Goal: Transaction & Acquisition: Book appointment/travel/reservation

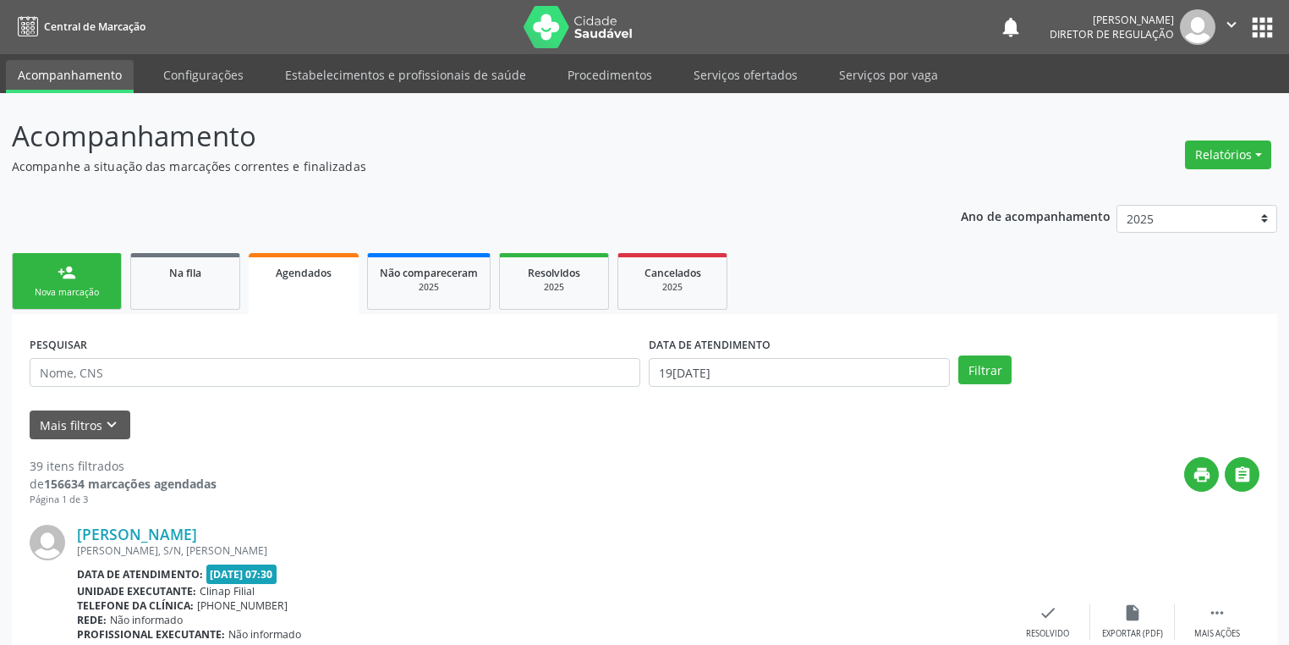
click at [75, 277] on div "person_add" at bounding box center [67, 272] width 19 height 19
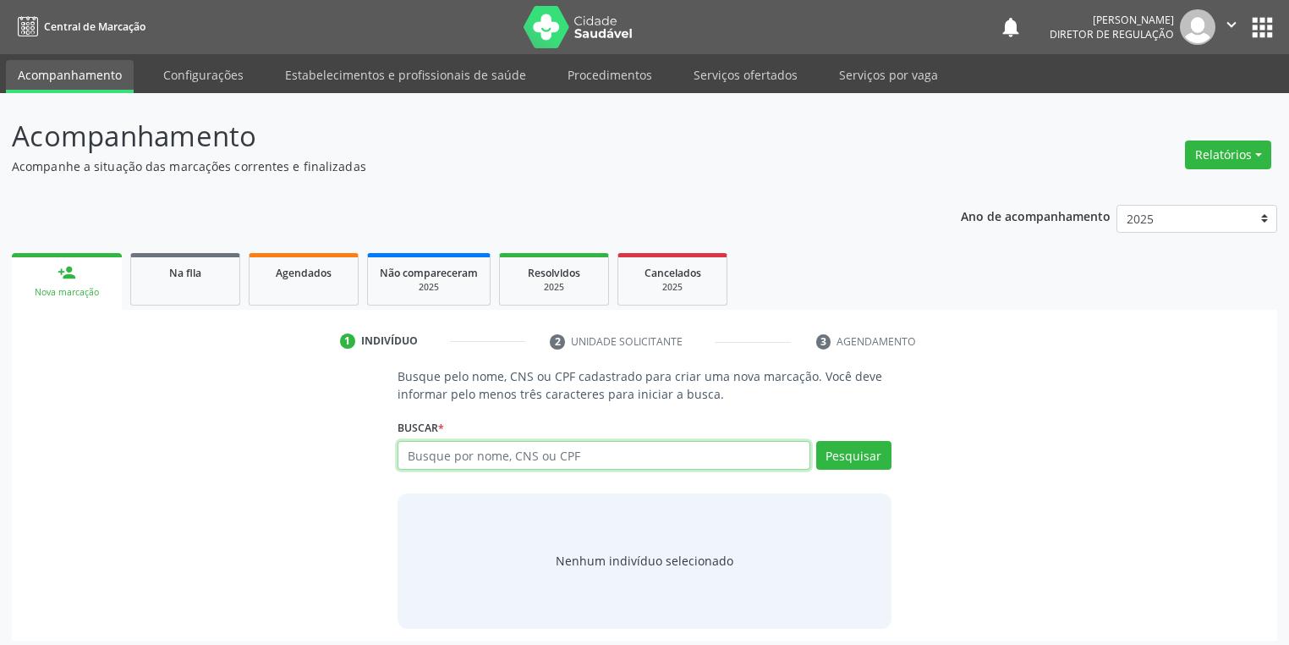
click at [420, 455] on input "text" at bounding box center [604, 455] width 413 height 29
type input "07832076461"
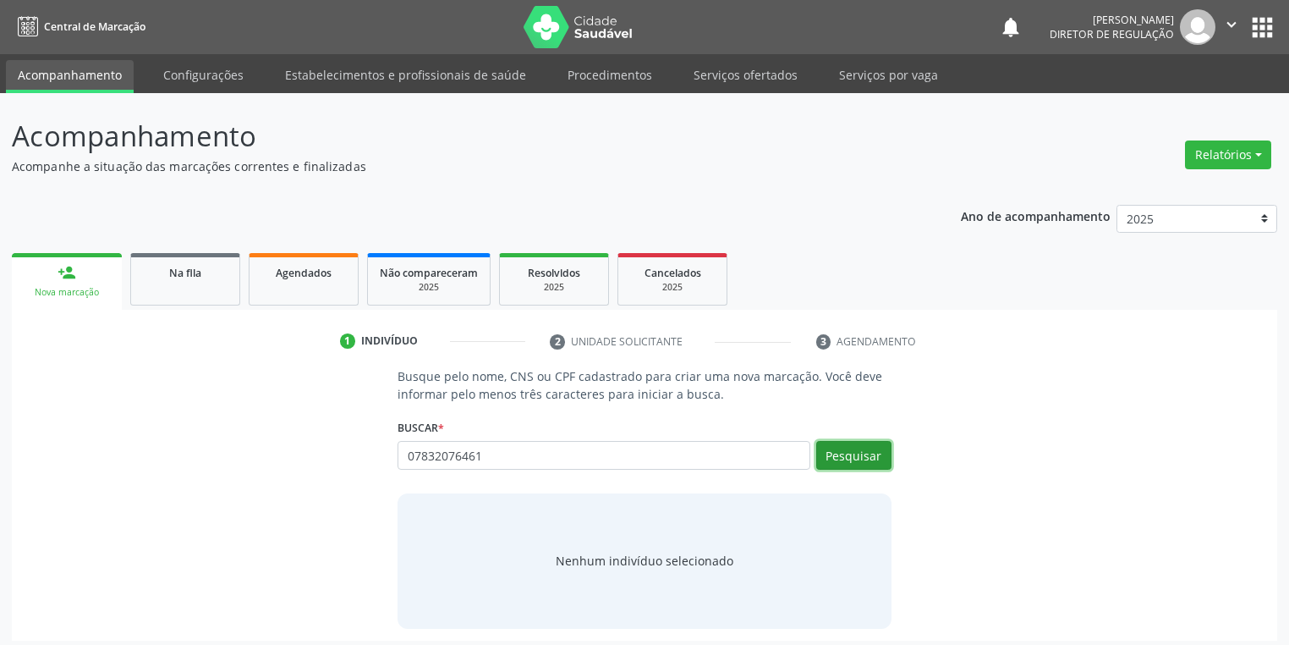
click at [851, 458] on button "Pesquisar" at bounding box center [853, 455] width 75 height 29
click at [650, 563] on div "Nenhum indivíduo selecionado" at bounding box center [645, 560] width 178 height 18
click at [609, 561] on div "Nenhum indivíduo selecionado" at bounding box center [645, 560] width 178 height 18
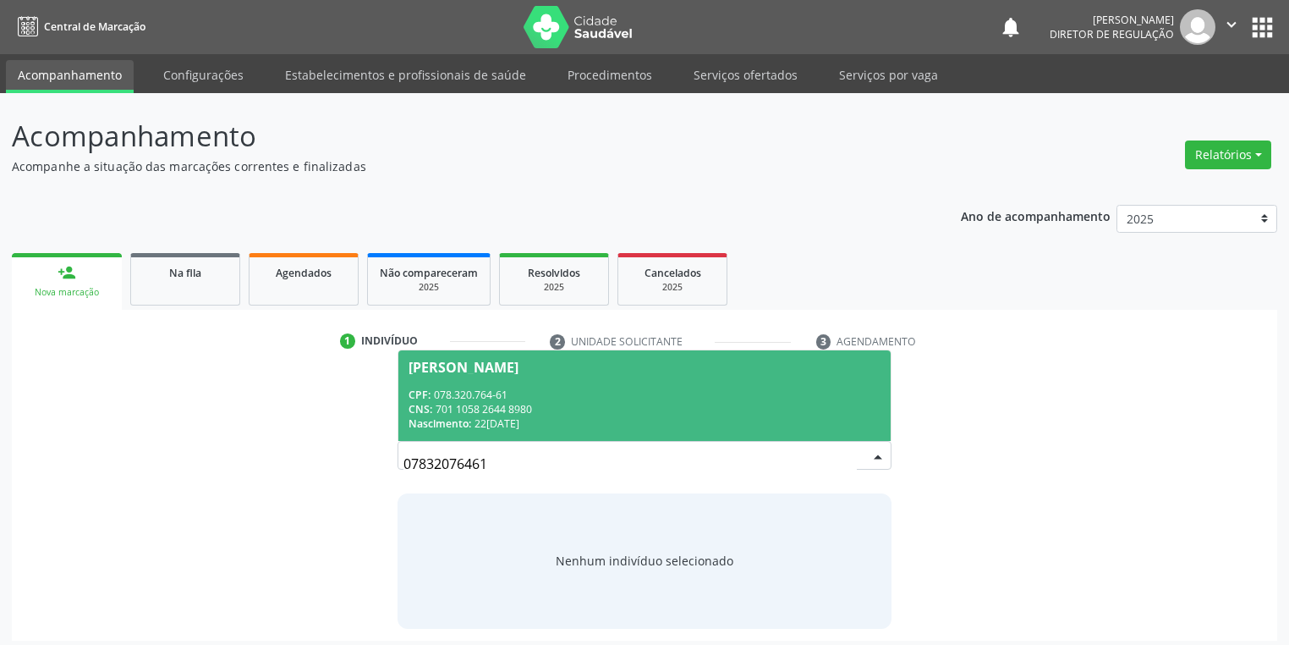
click at [518, 376] on span "[PERSON_NAME] CPF: 078.320.764-61 CNS: 701 1058 2644 8980 Nascimento: [DATE]" at bounding box center [644, 395] width 492 height 91
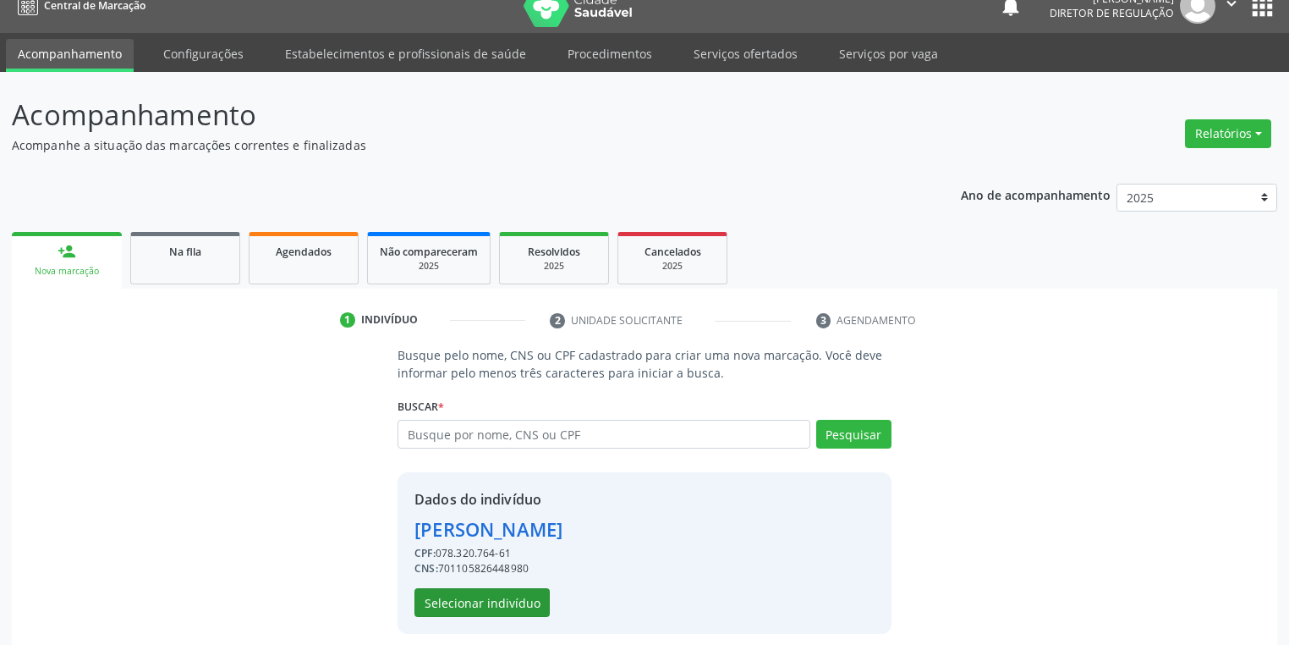
scroll to position [32, 0]
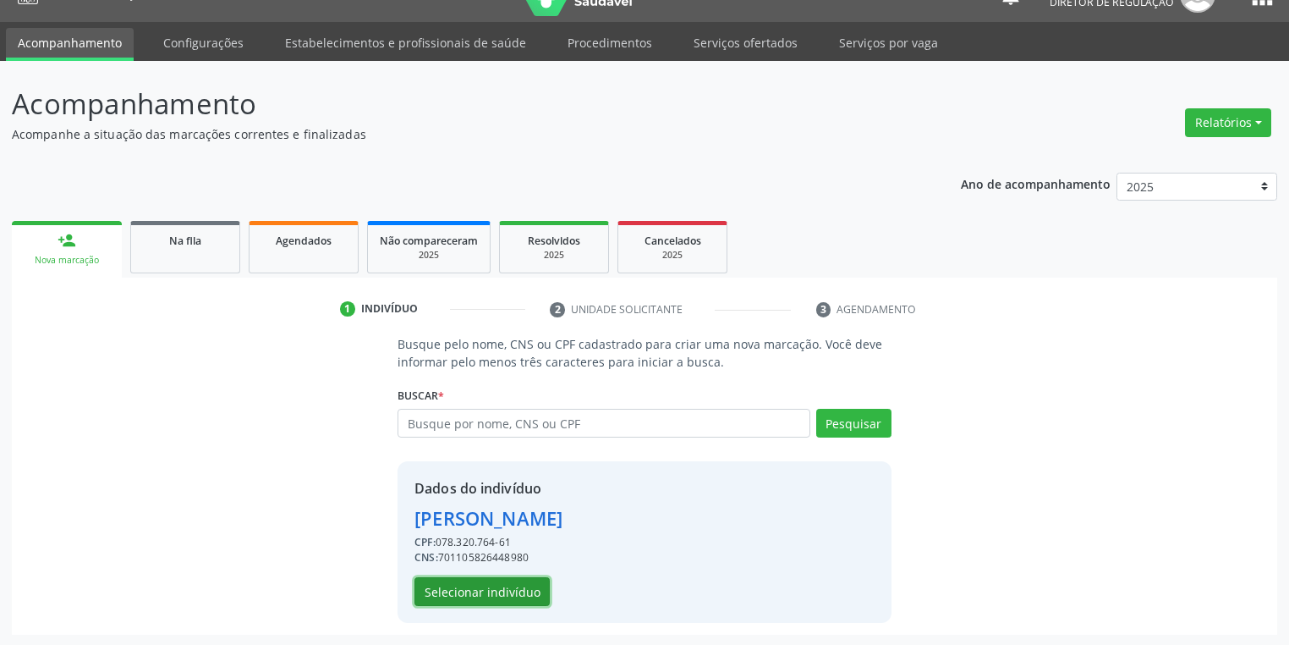
click at [492, 589] on button "Selecionar indivíduo" at bounding box center [481, 591] width 135 height 29
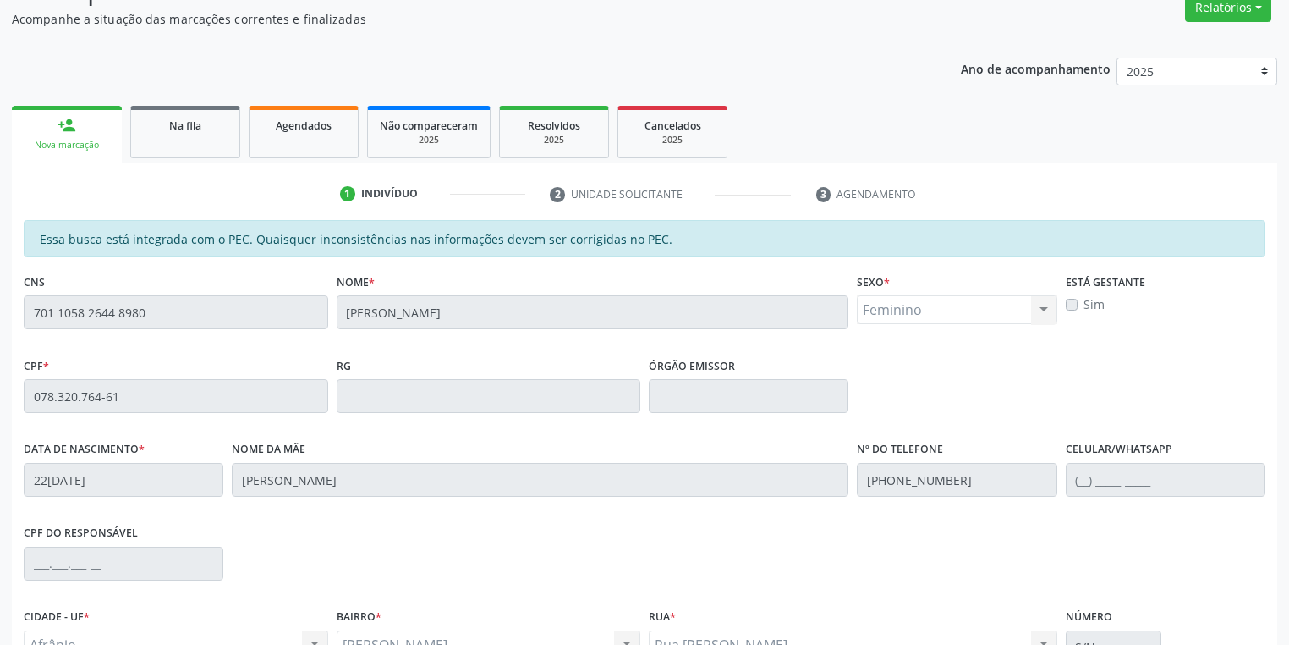
scroll to position [321, 0]
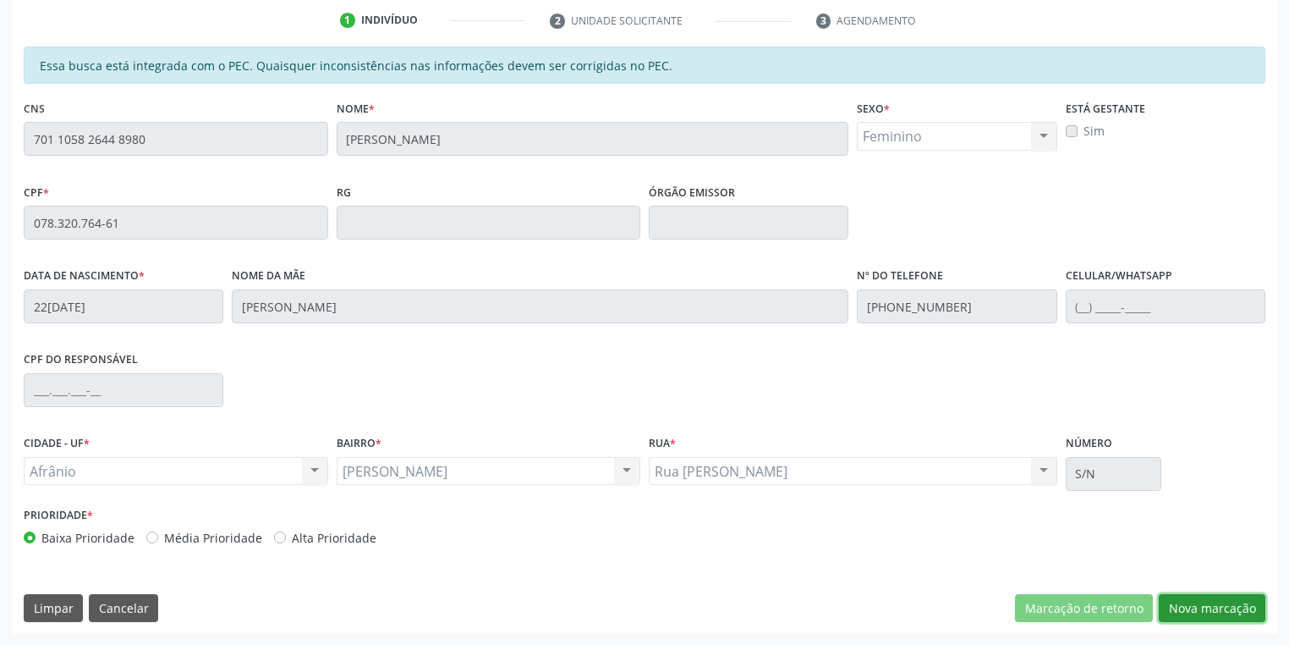
click at [1188, 598] on button "Nova marcação" at bounding box center [1212, 608] width 107 height 29
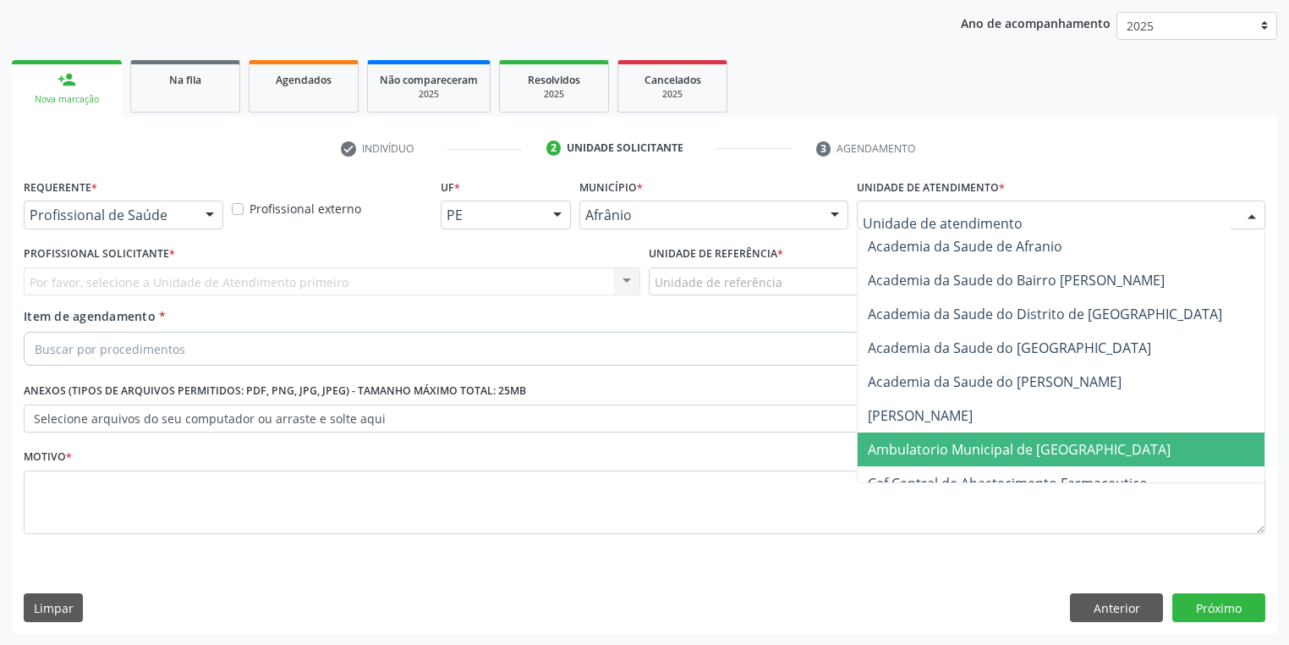
click at [924, 456] on span "Ambulatorio Municipal de [GEOGRAPHIC_DATA]" at bounding box center [1019, 449] width 303 height 19
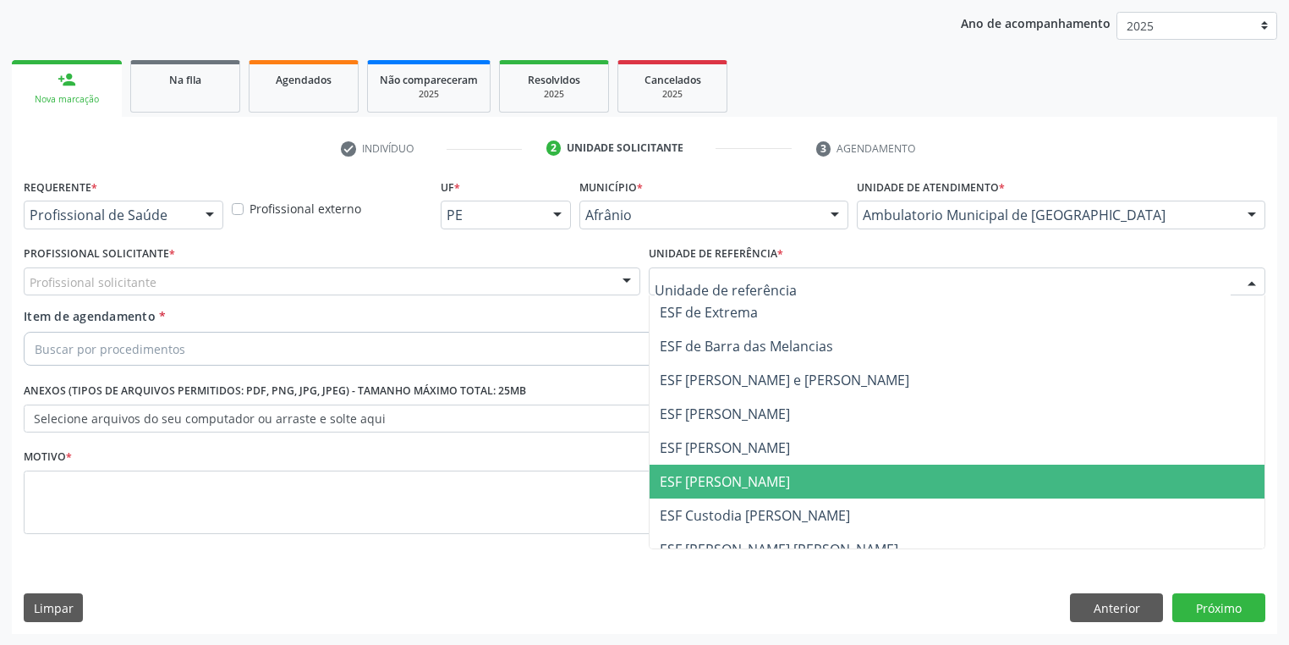
click at [696, 493] on span "ESF [PERSON_NAME]" at bounding box center [957, 481] width 615 height 34
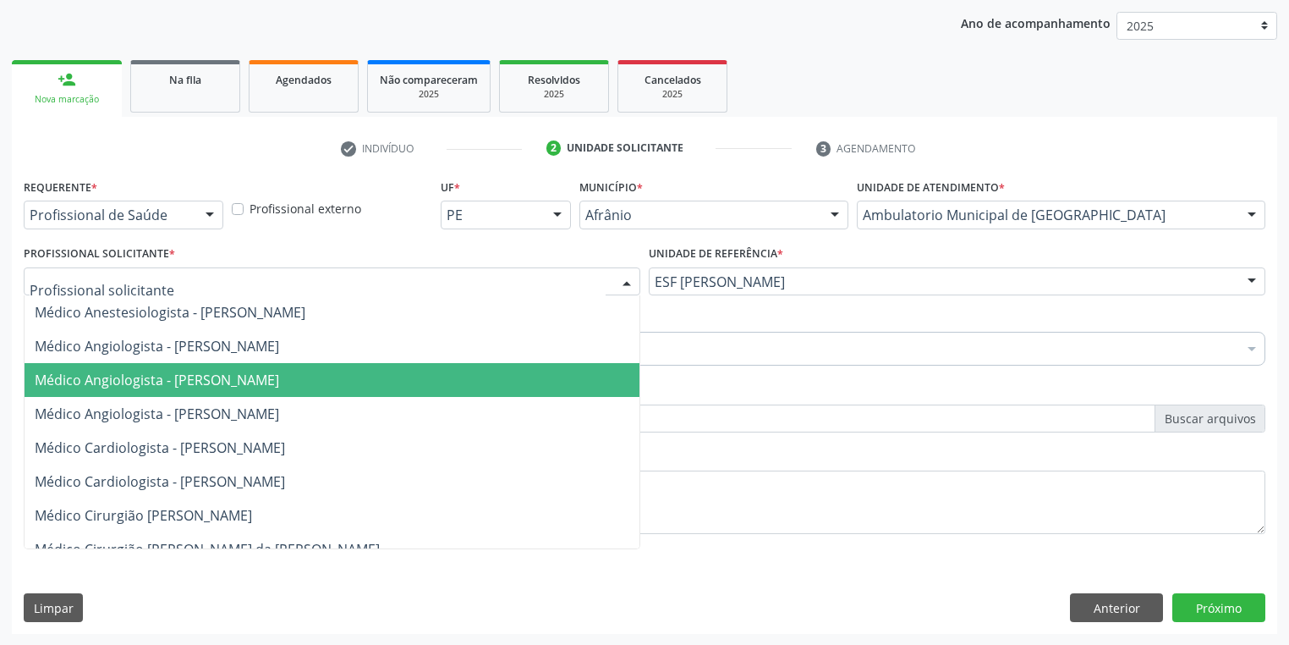
click at [177, 377] on span "Médico Angiologista - [PERSON_NAME]" at bounding box center [157, 379] width 244 height 19
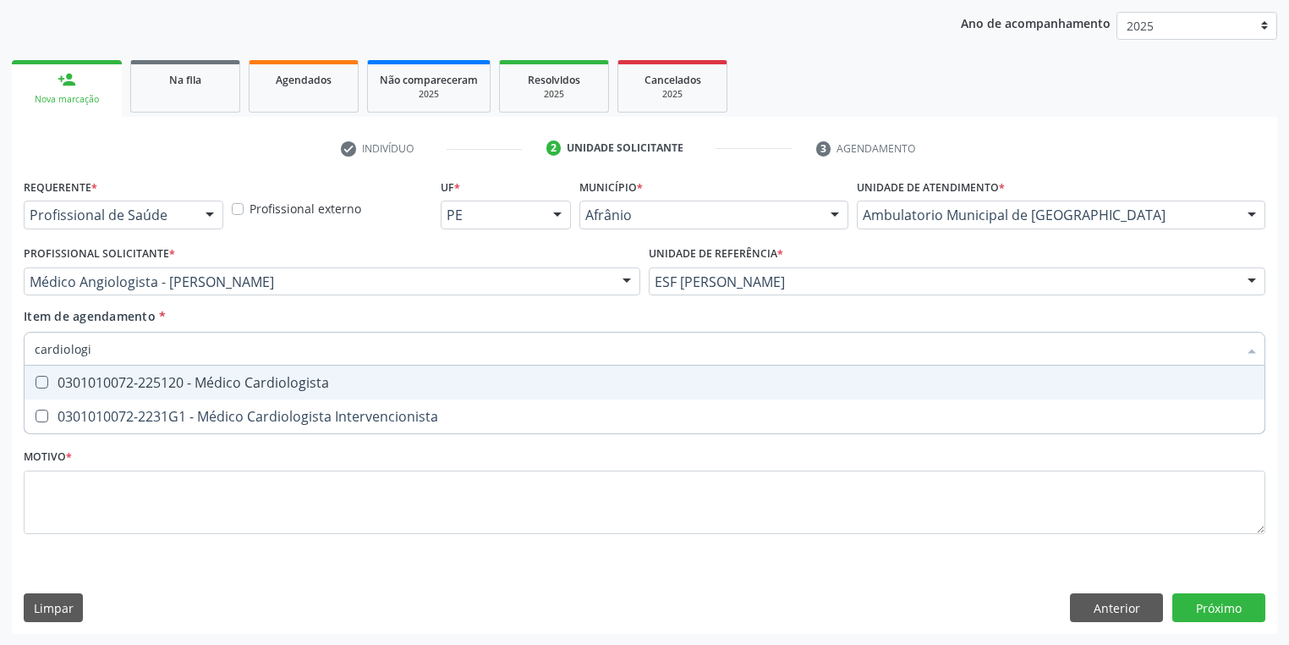
type input "cardiologis"
click at [108, 385] on div "0301010072-225120 - Médico Cardiologista" at bounding box center [645, 383] width 1220 height 14
checkbox Cardiologista "true"
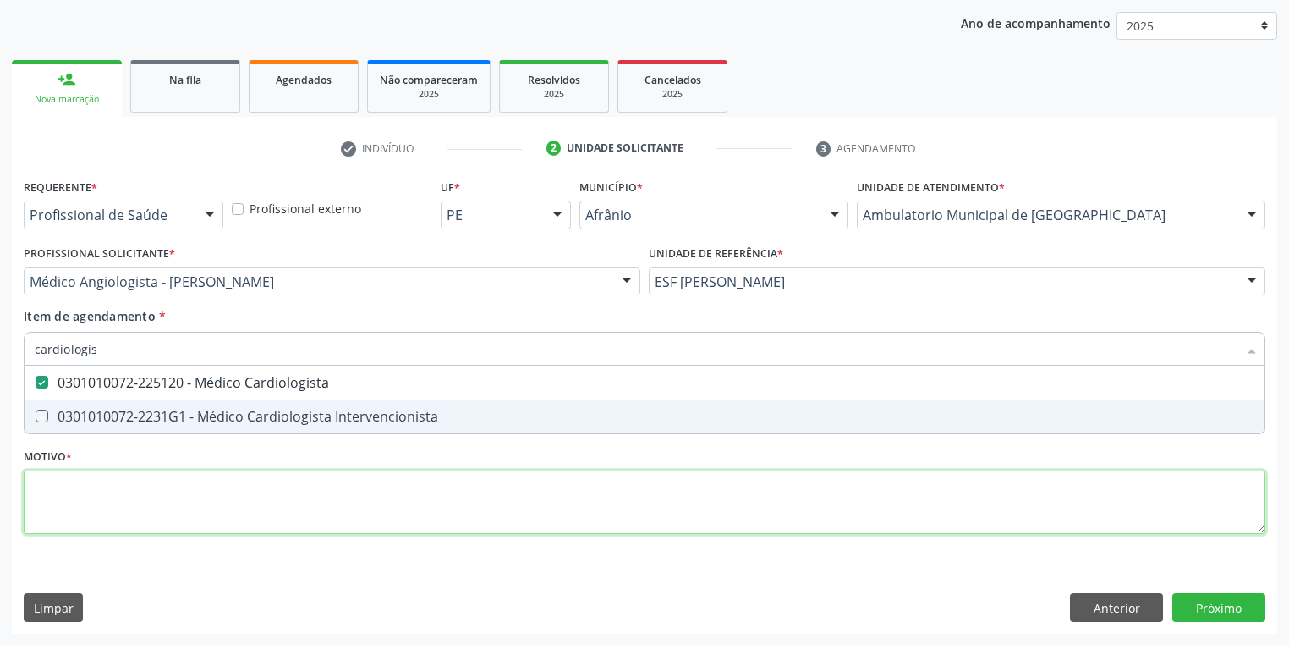
click at [64, 491] on div "Requerente * Profissional de Saúde Profissional de Saúde Paciente Nenhum result…" at bounding box center [645, 365] width 1242 height 383
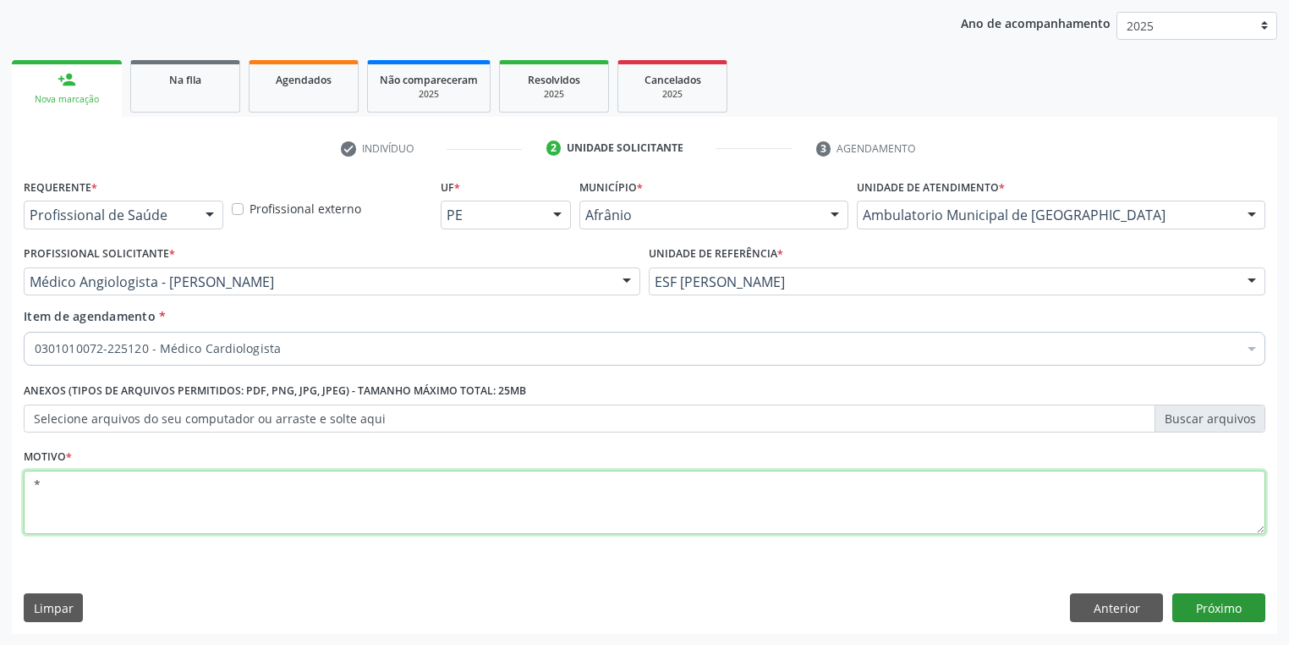
type textarea "*"
click at [1188, 604] on button "Próximo" at bounding box center [1218, 607] width 93 height 29
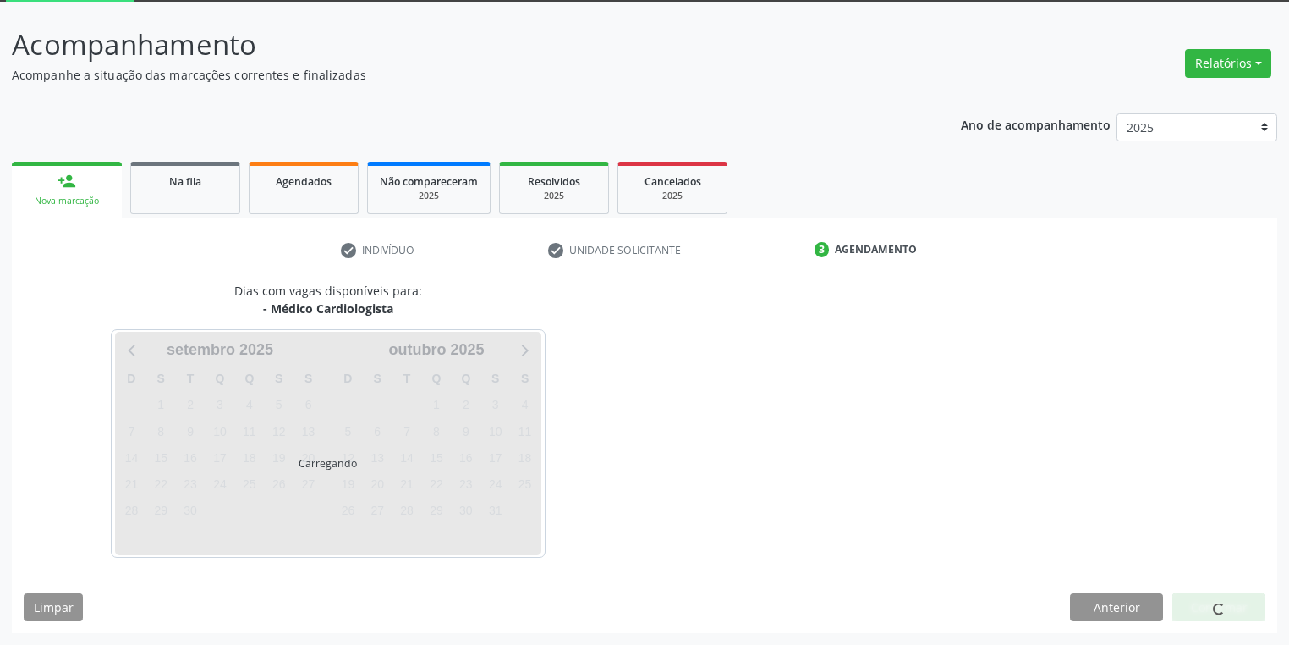
scroll to position [91, 0]
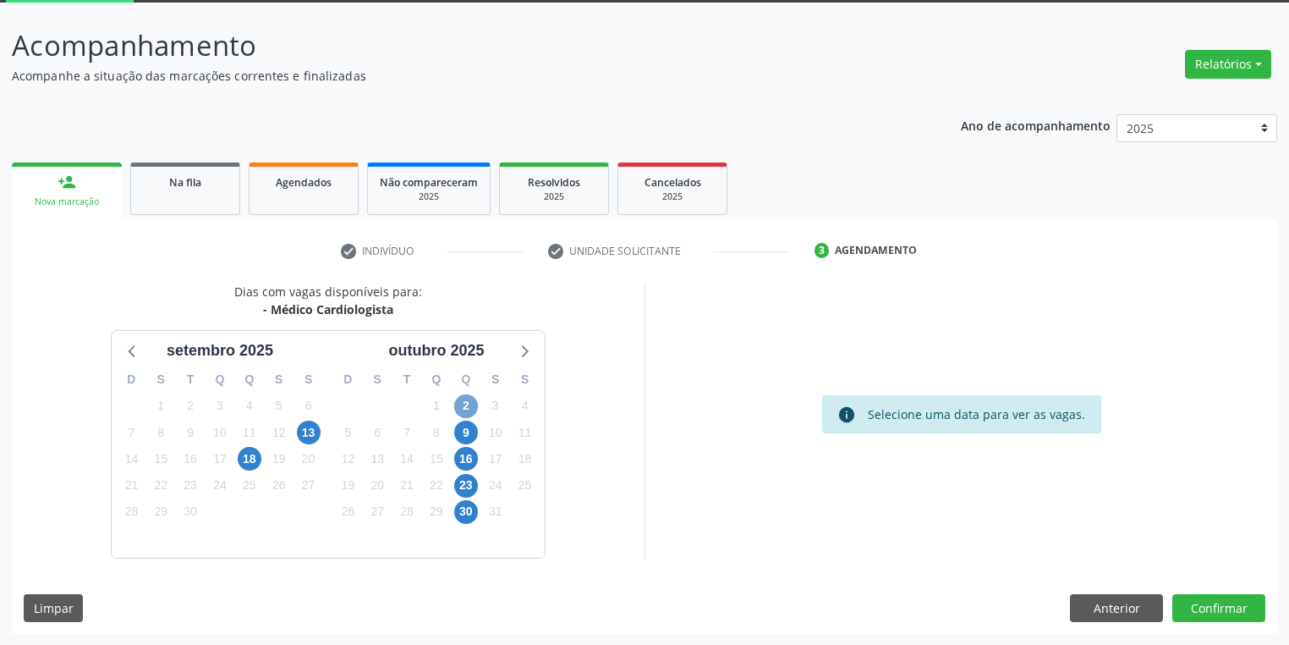
click at [460, 402] on span "2" at bounding box center [466, 406] width 24 height 24
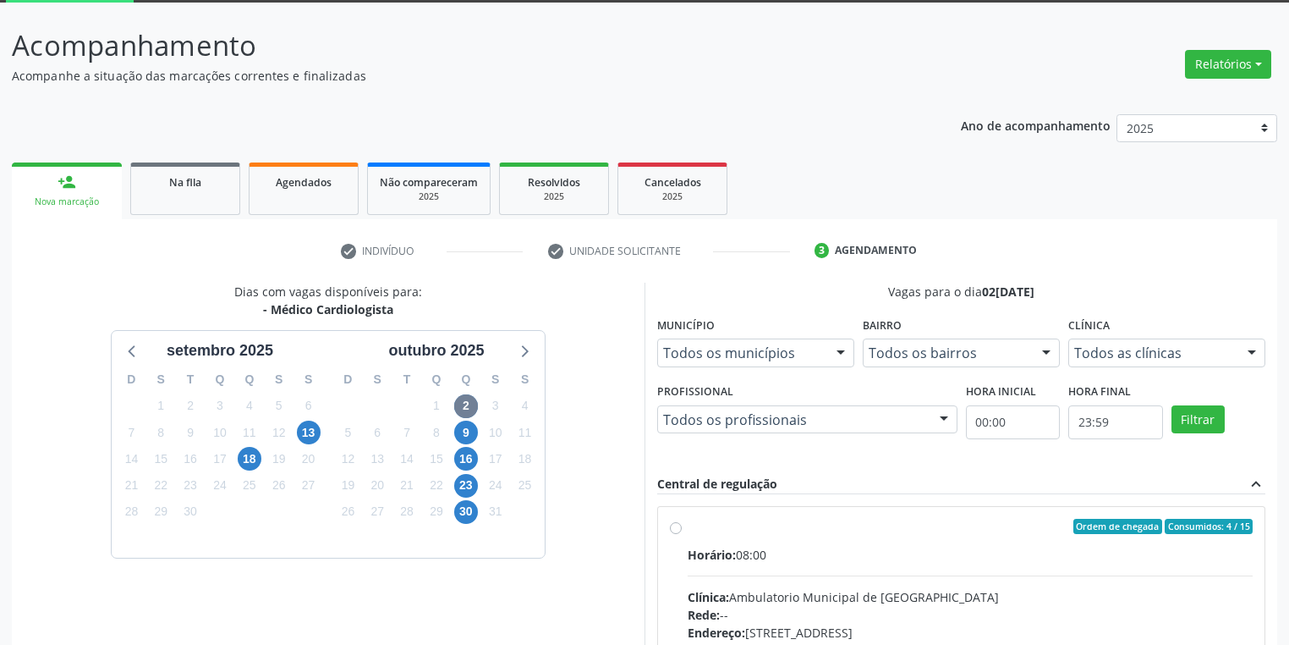
click at [682, 534] on input "Ordem de chegada Consumidos: 4 / 15 Horário: 08:00 Clínica: Ambulatorio Municip…" at bounding box center [676, 525] width 12 height 15
radio input "true"
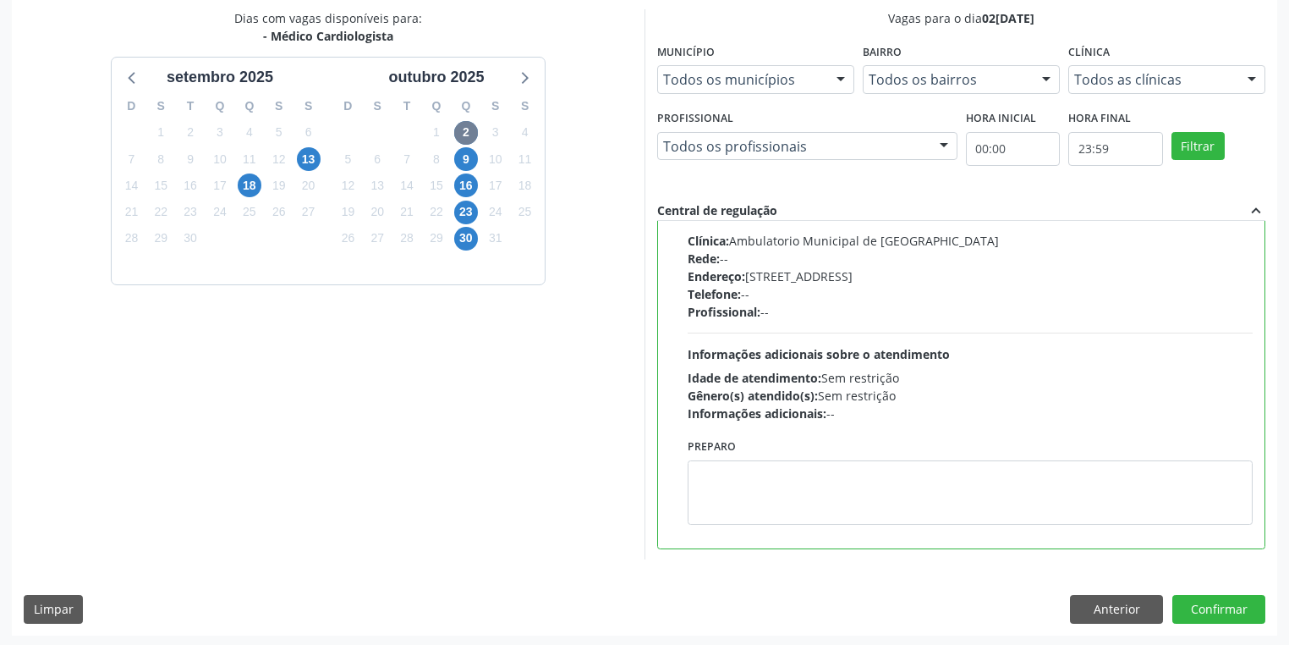
scroll to position [365, 0]
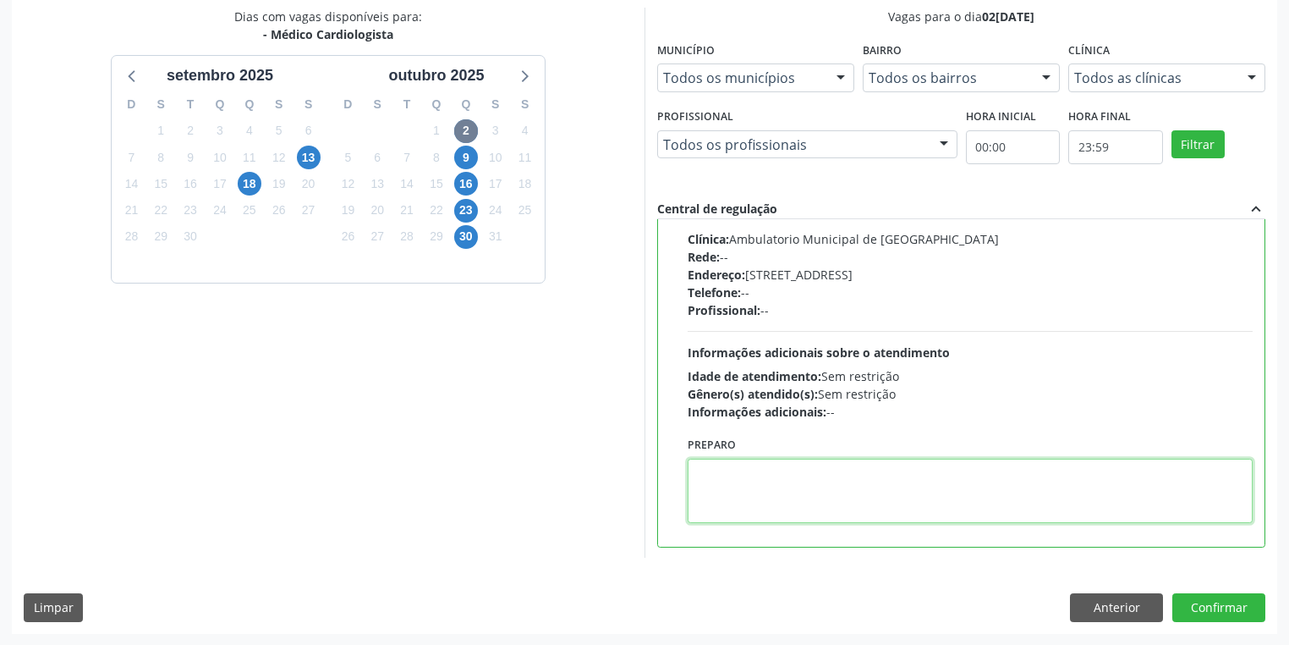
click at [873, 492] on textarea at bounding box center [970, 490] width 565 height 64
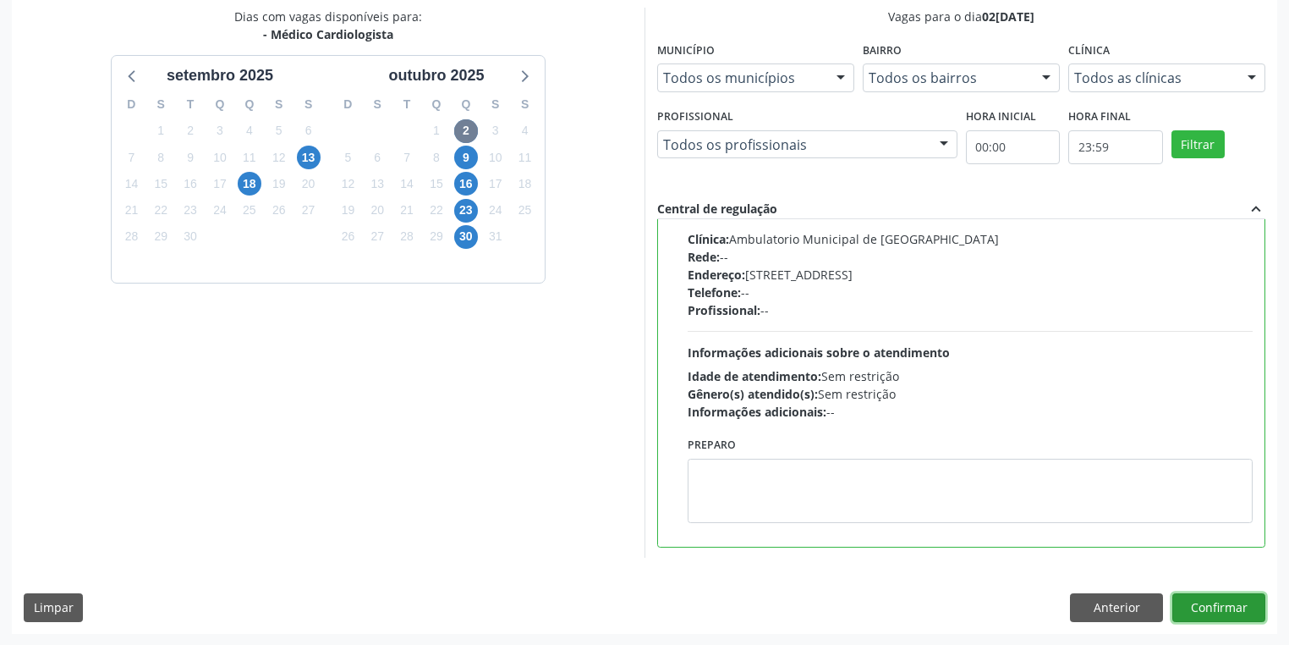
click at [1219, 612] on button "Confirmar" at bounding box center [1218, 607] width 93 height 29
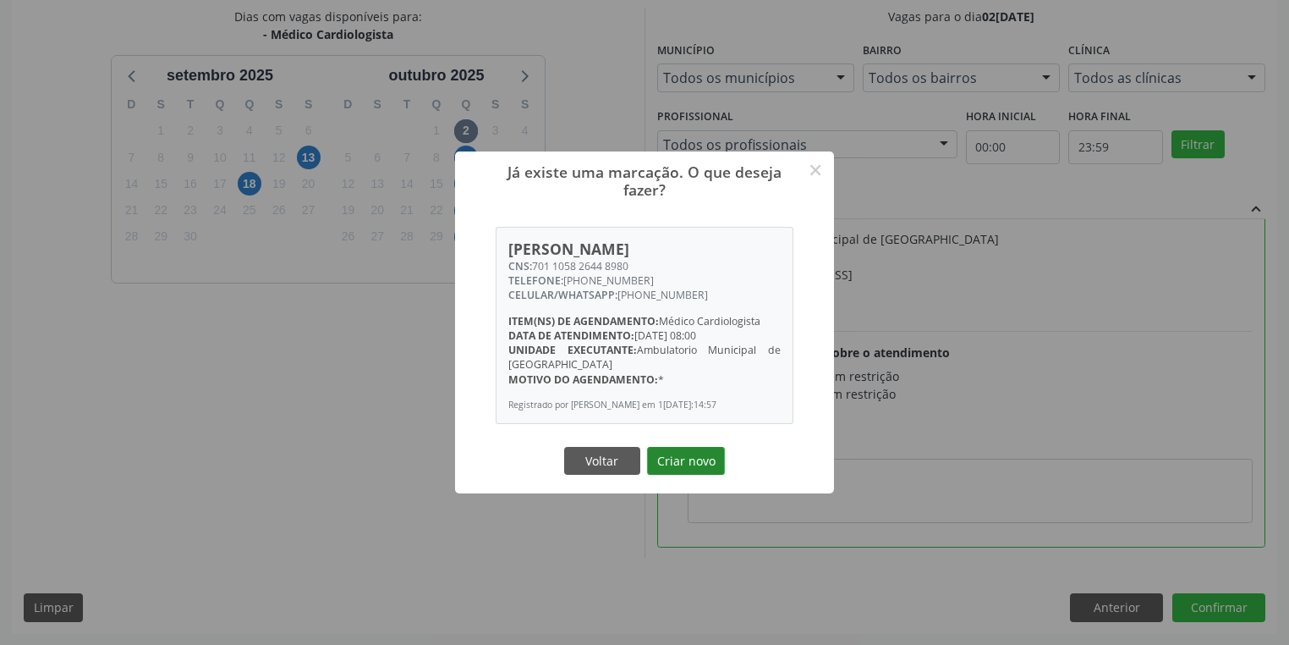
click at [705, 470] on button "Criar novo" at bounding box center [686, 461] width 78 height 29
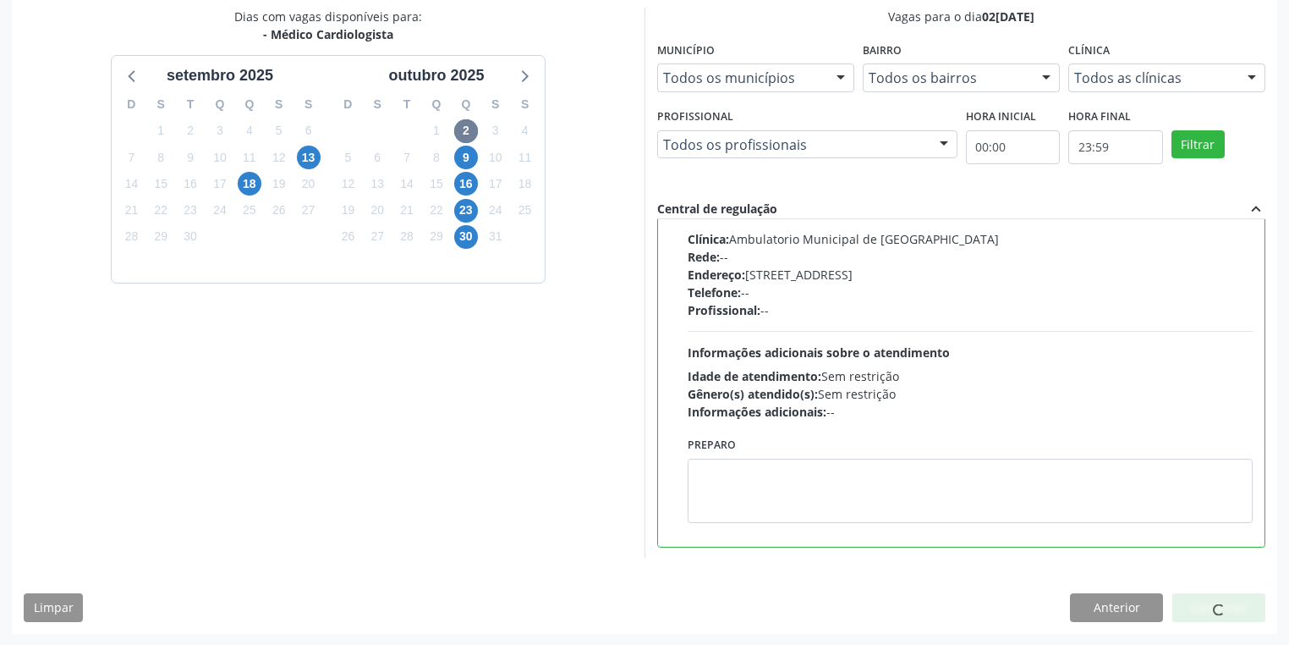
scroll to position [0, 0]
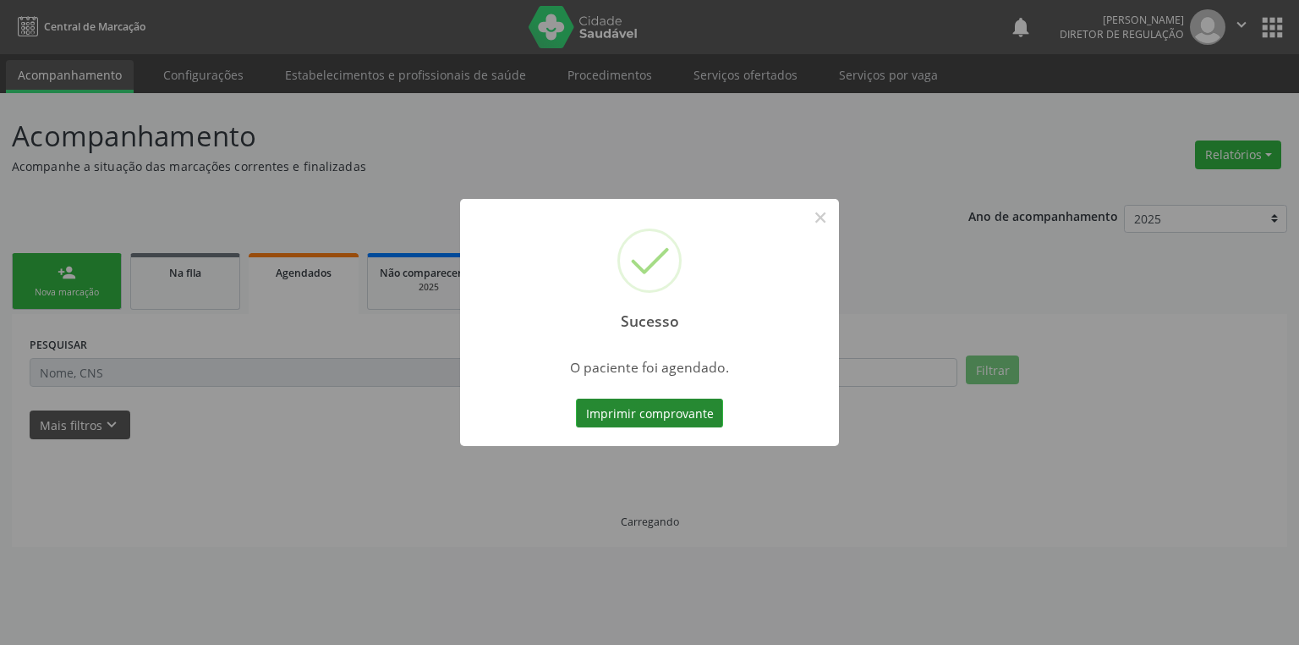
click at [654, 416] on button "Imprimir comprovante" at bounding box center [649, 412] width 147 height 29
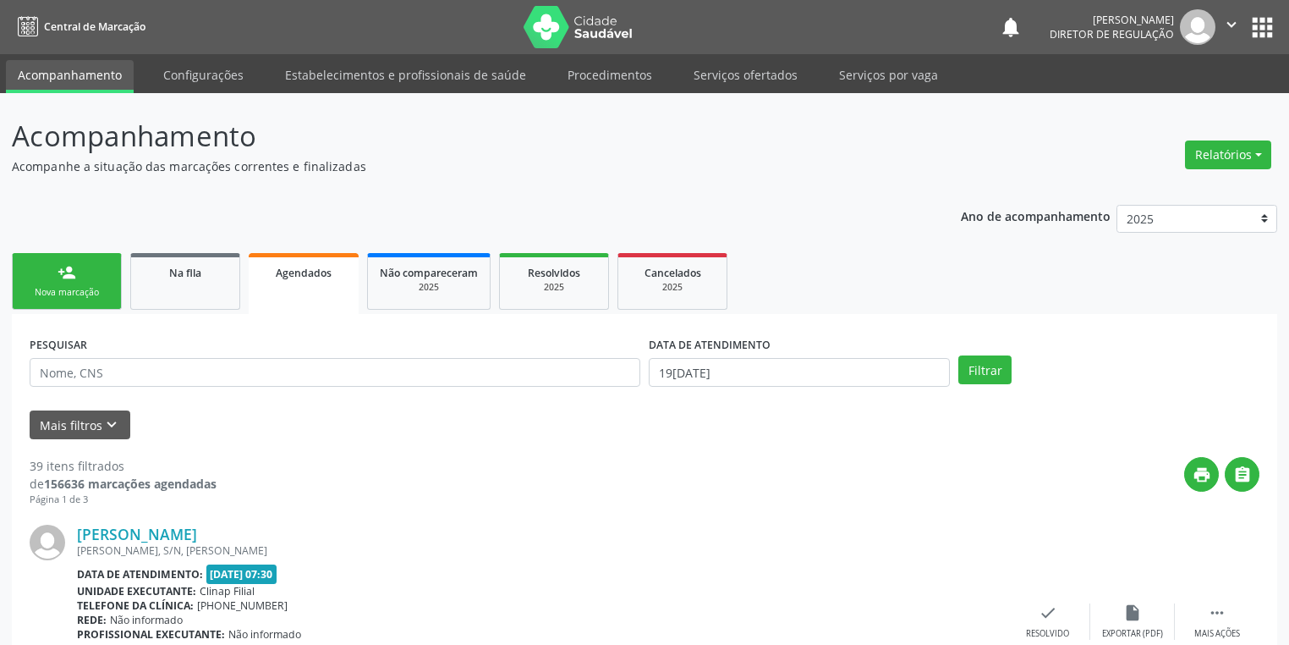
click at [97, 272] on link "person_add Nova marcação" at bounding box center [67, 281] width 110 height 57
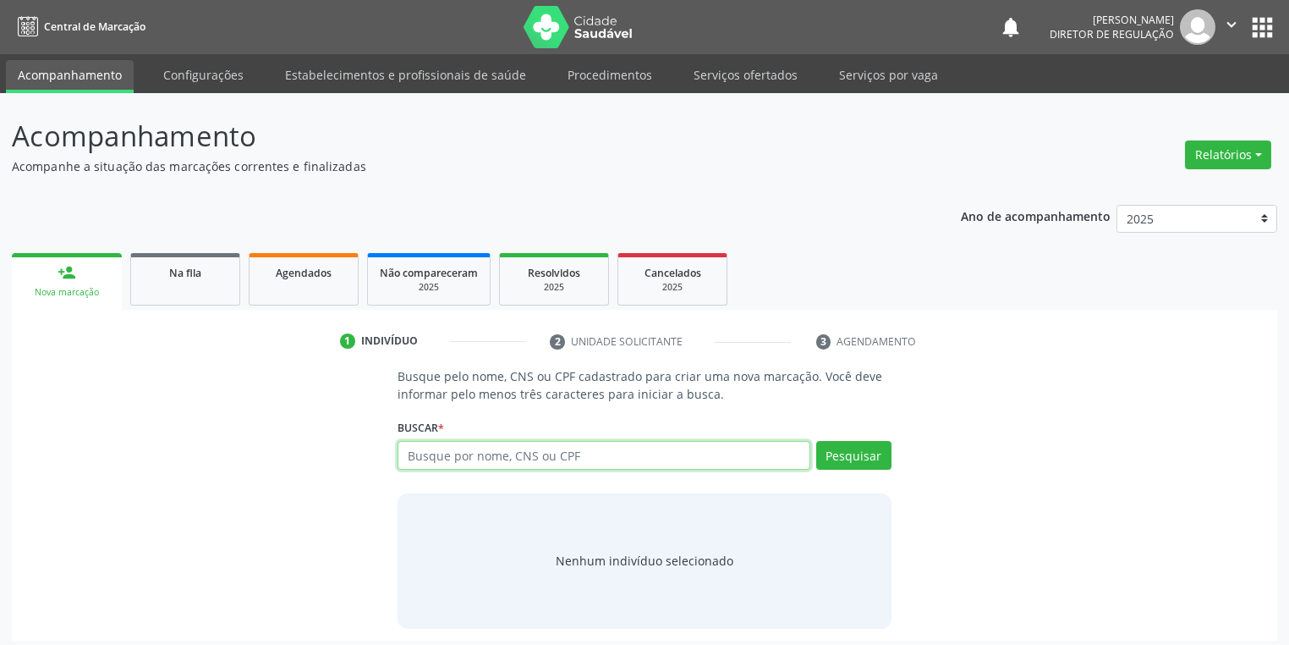
click at [470, 449] on input "text" at bounding box center [604, 455] width 413 height 29
type input "[PERSON_NAME]"
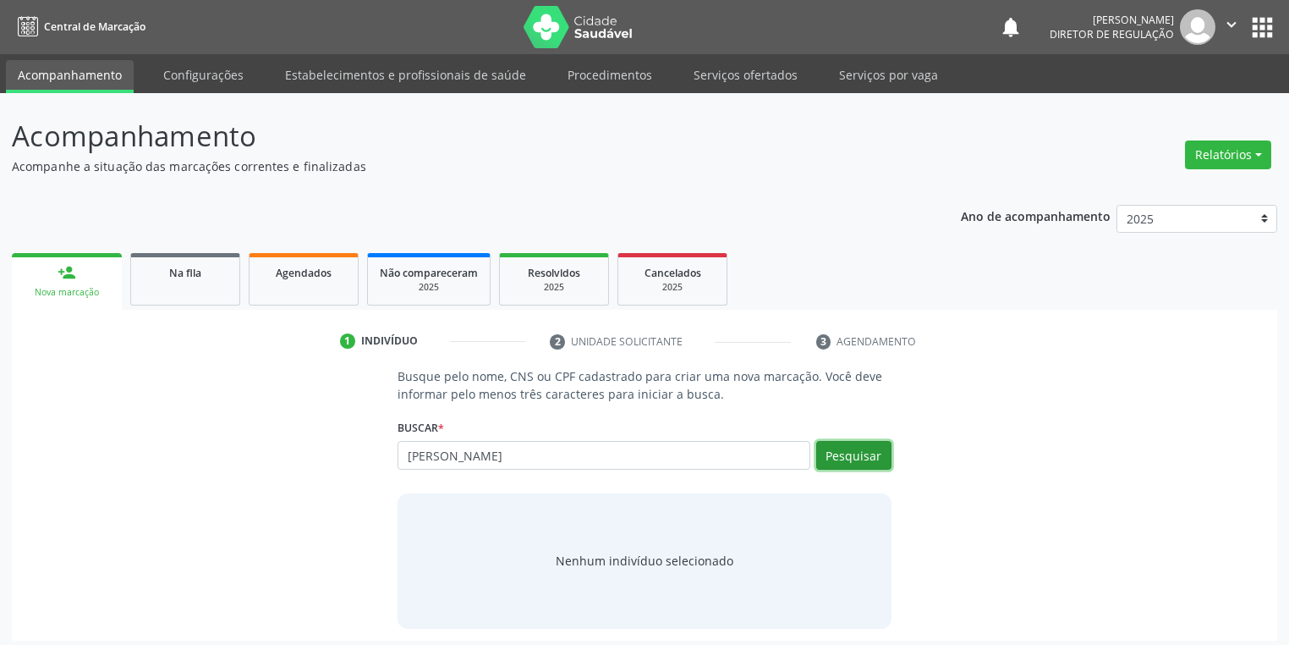
click at [836, 462] on button "Pesquisar" at bounding box center [853, 455] width 75 height 29
click at [634, 565] on div "Nenhum indivíduo selecionado" at bounding box center [645, 560] width 178 height 18
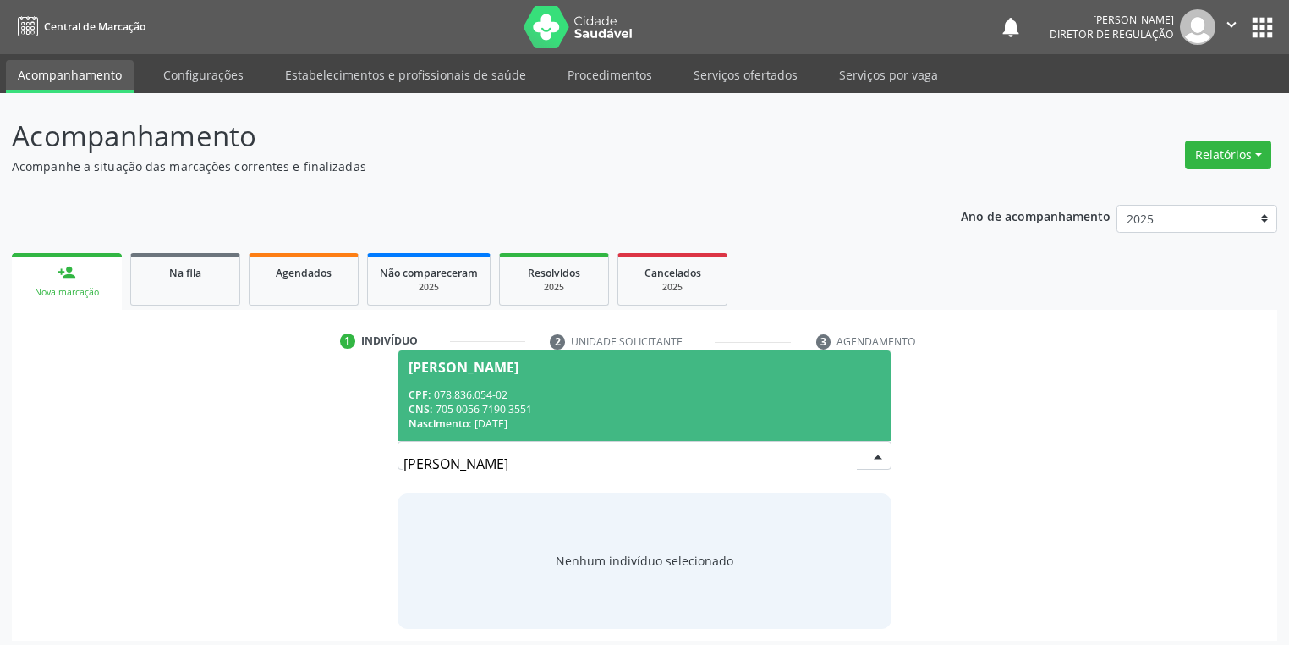
click at [491, 397] on div "CPF: 078.836.054-02" at bounding box center [645, 394] width 472 height 14
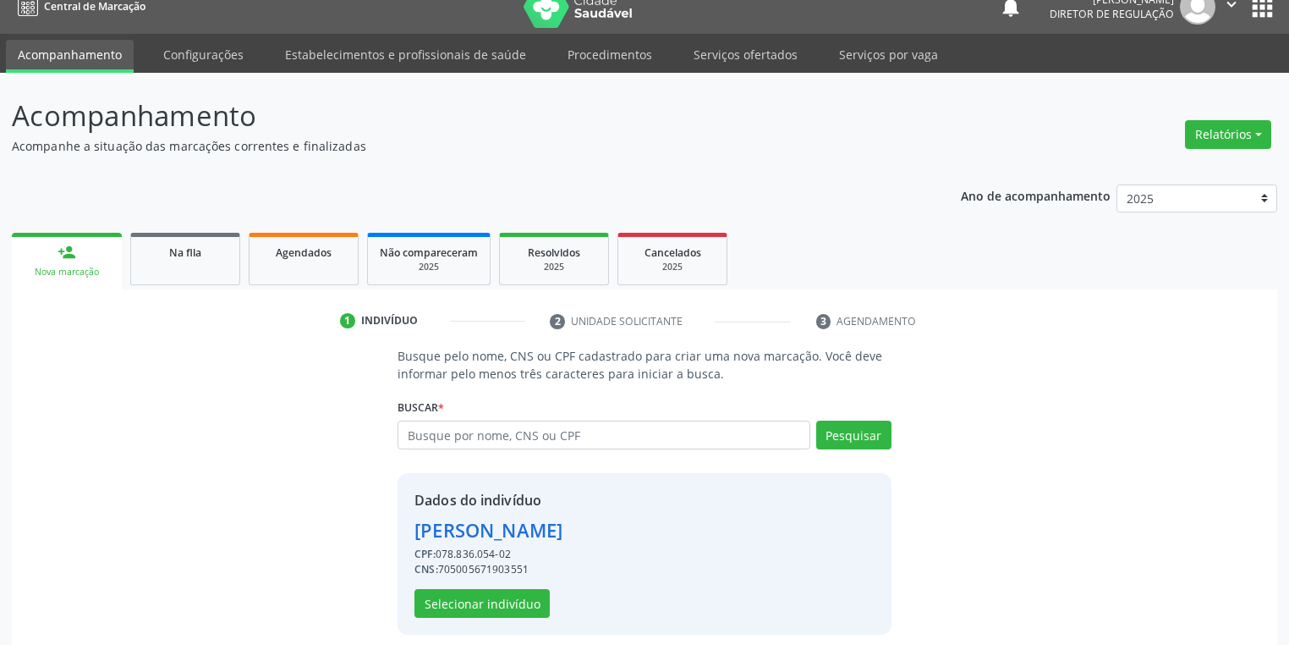
scroll to position [32, 0]
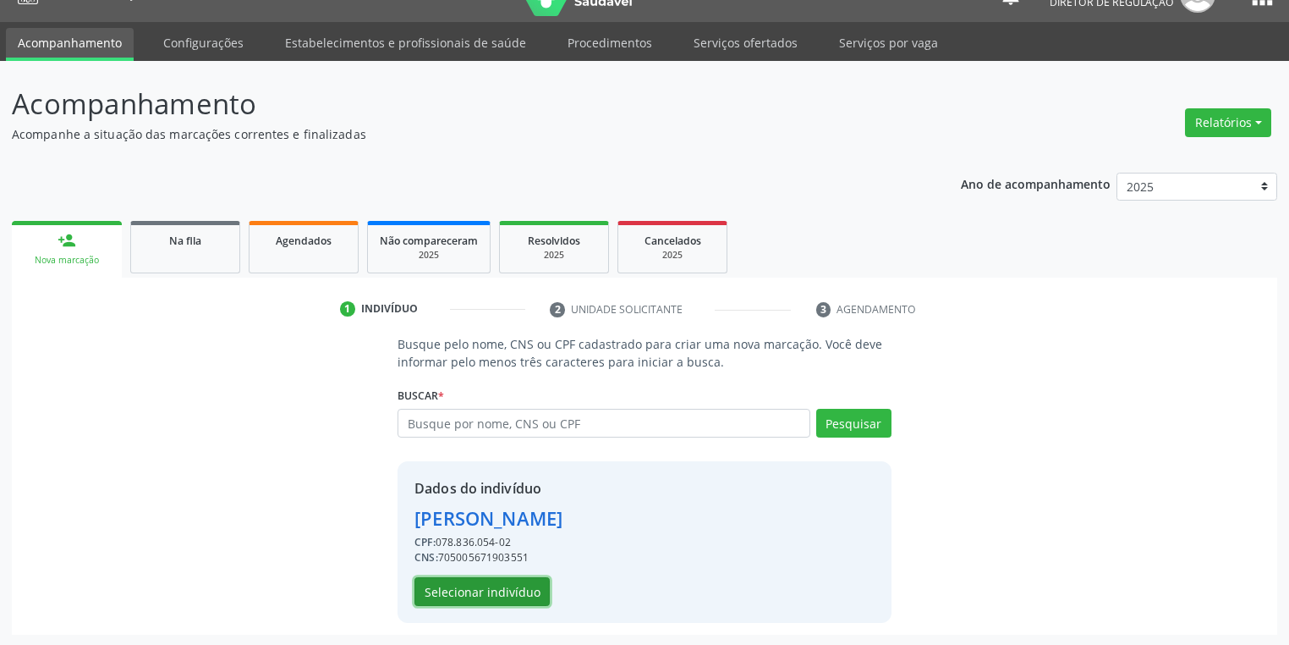
click at [509, 584] on button "Selecionar indivíduo" at bounding box center [481, 591] width 135 height 29
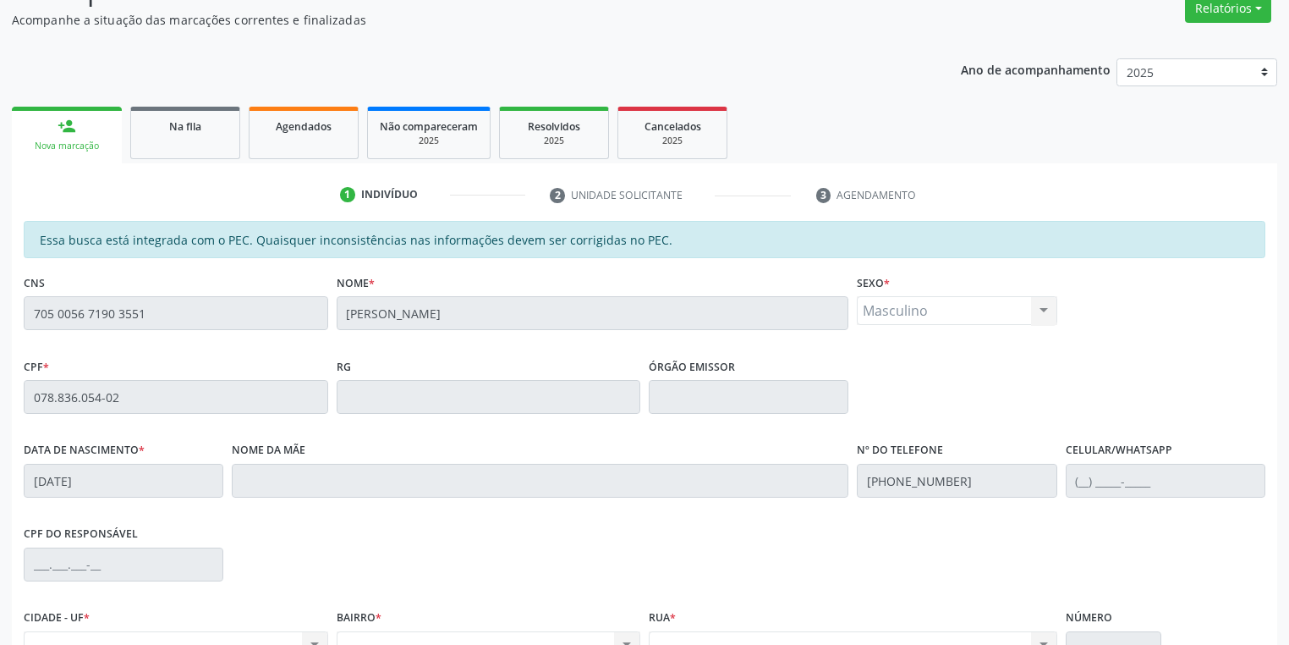
scroll to position [321, 0]
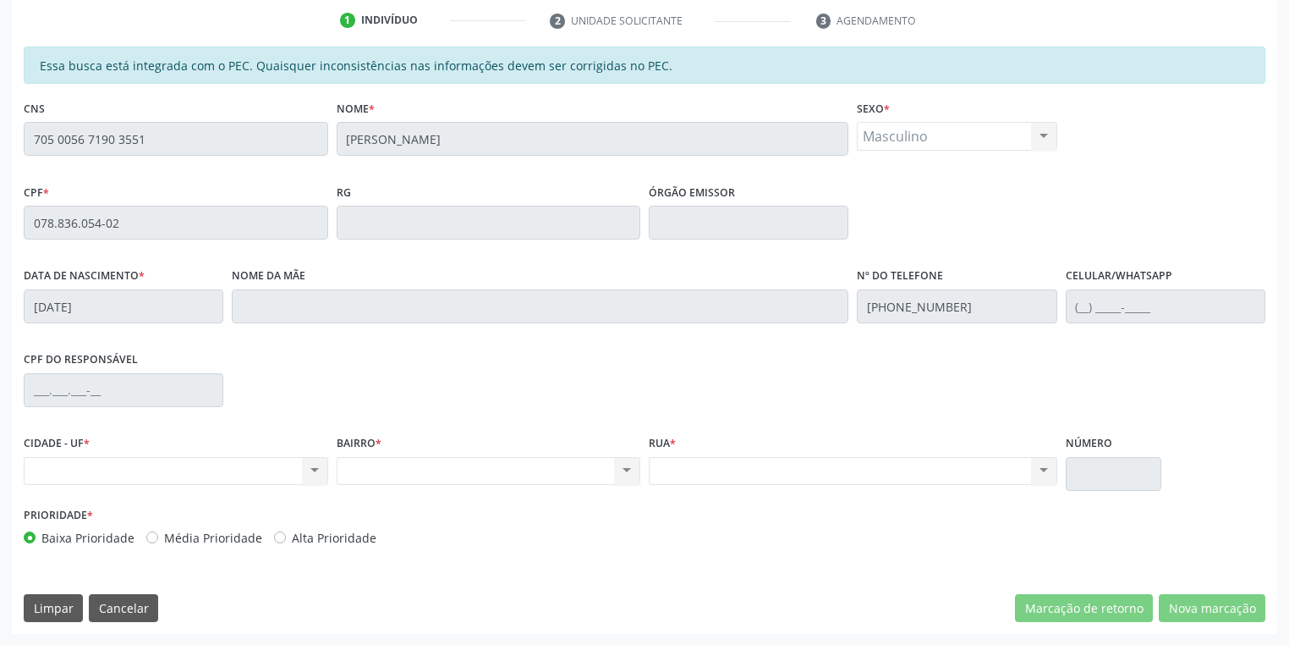
click at [0, 132] on div "Acompanhamento Acompanhe a situação das marcações correntes e finalizadas Relat…" at bounding box center [644, 208] width 1289 height 873
